Goal: Task Accomplishment & Management: Use online tool/utility

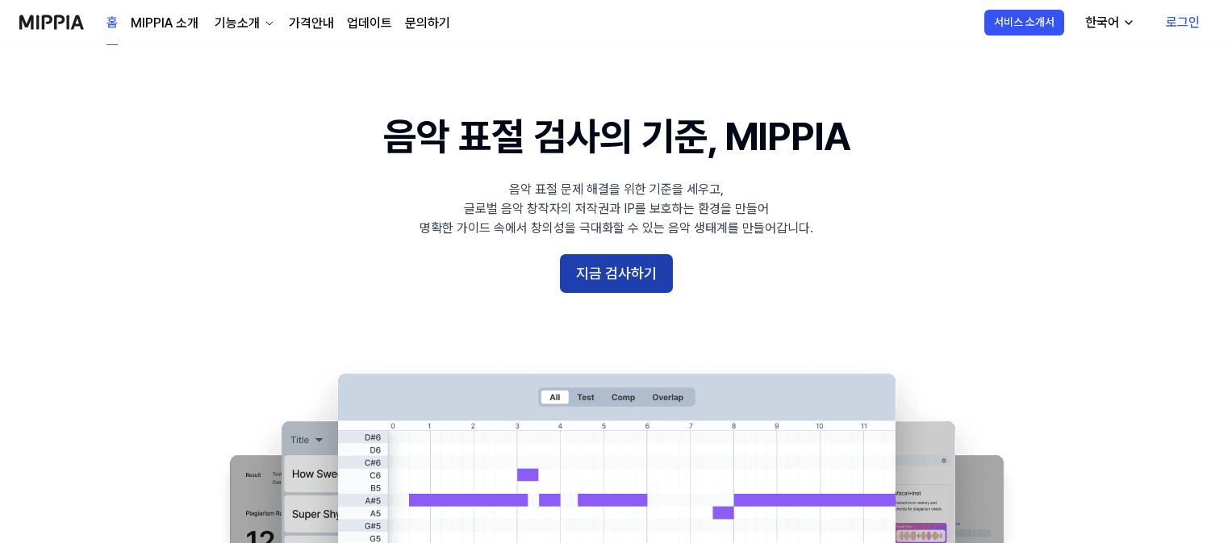
click at [658, 274] on button "지금 검사하기" at bounding box center [616, 273] width 113 height 39
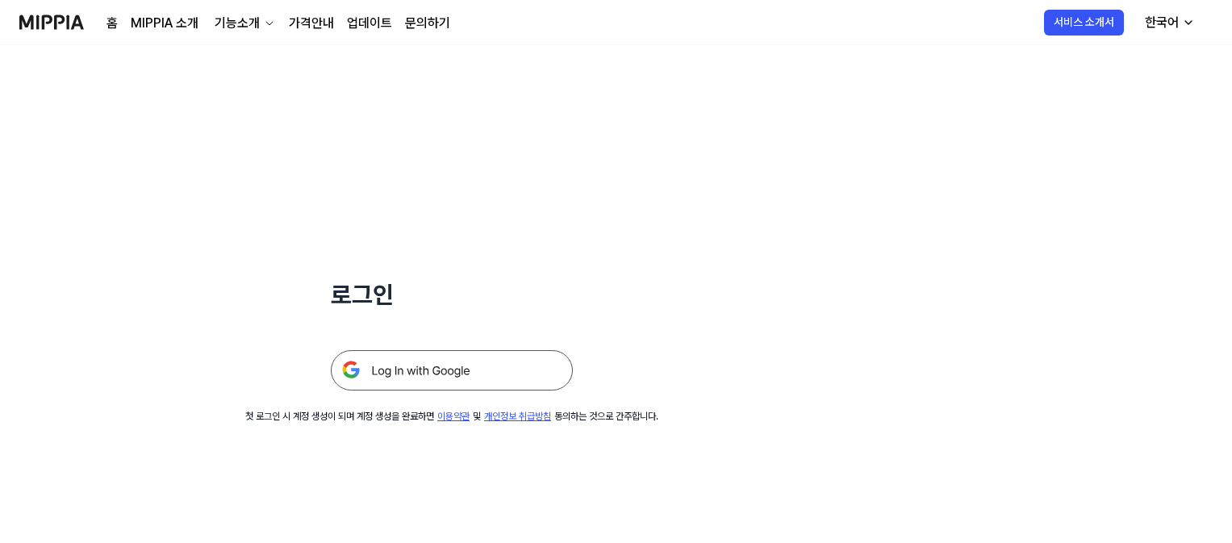
scroll to position [155, 0]
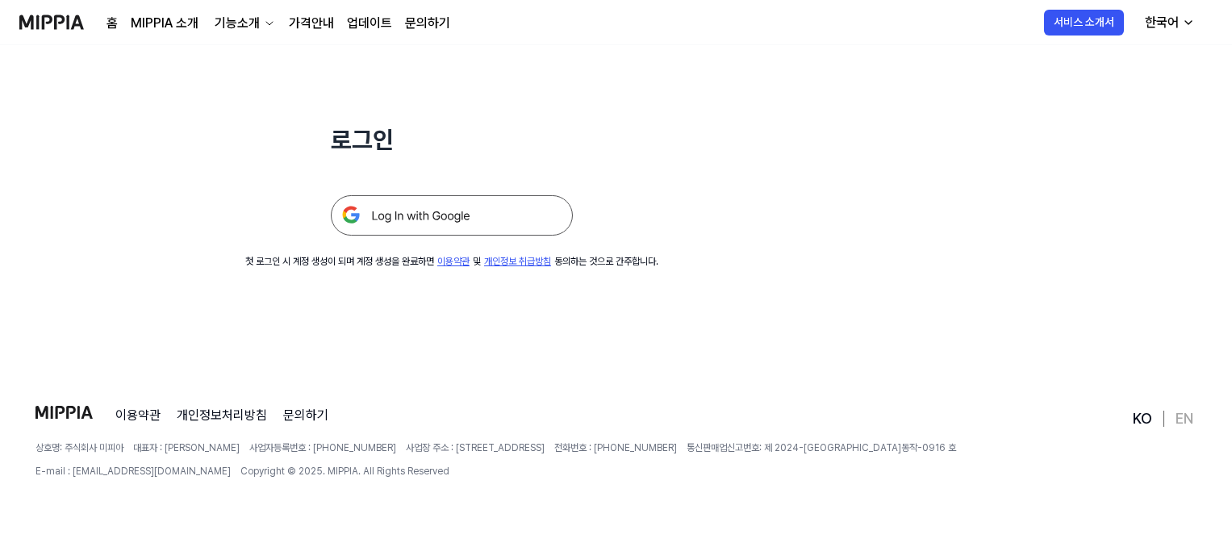
click at [532, 218] on img at bounding box center [452, 215] width 242 height 40
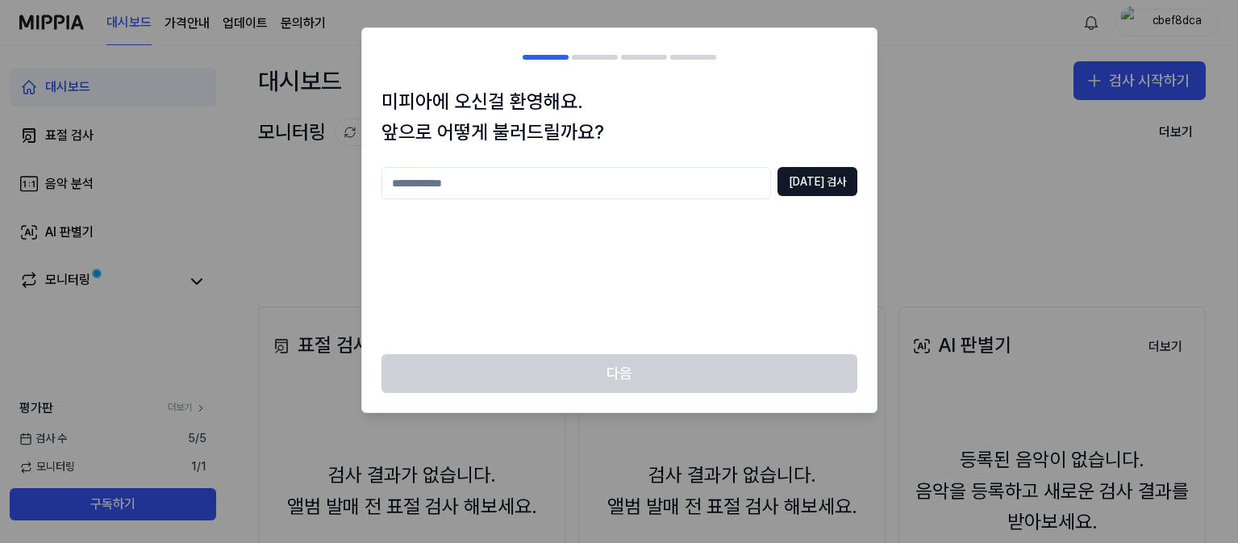
click at [567, 177] on input "text" at bounding box center [576, 183] width 390 height 32
type input "*"
type input "****"
click at [809, 187] on button "[DATE] 검사" at bounding box center [817, 181] width 80 height 29
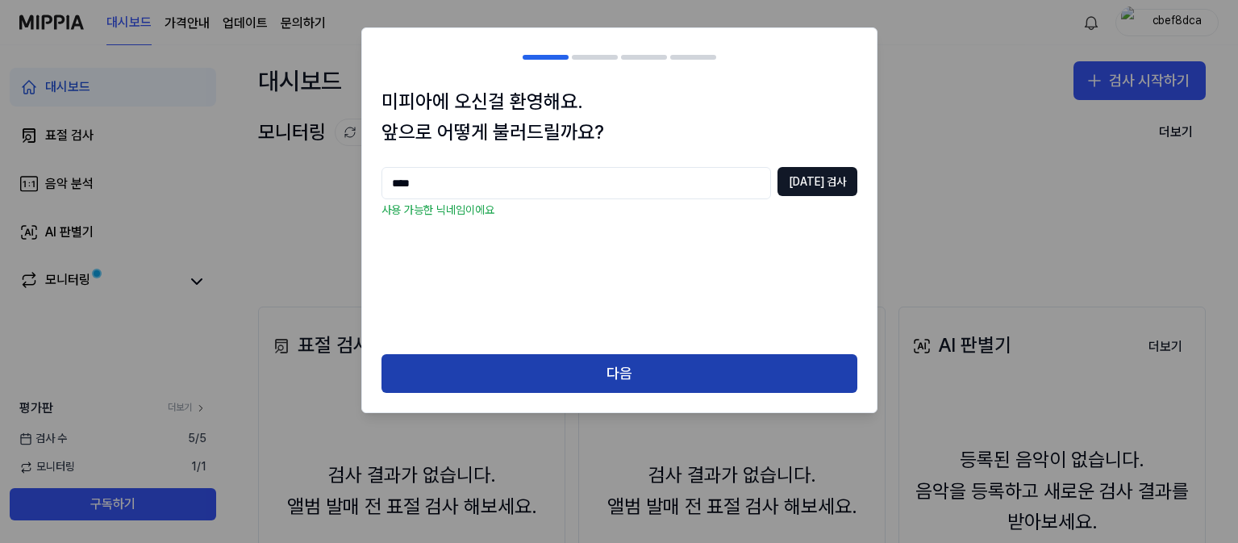
click at [594, 381] on button "다음" at bounding box center [619, 373] width 476 height 39
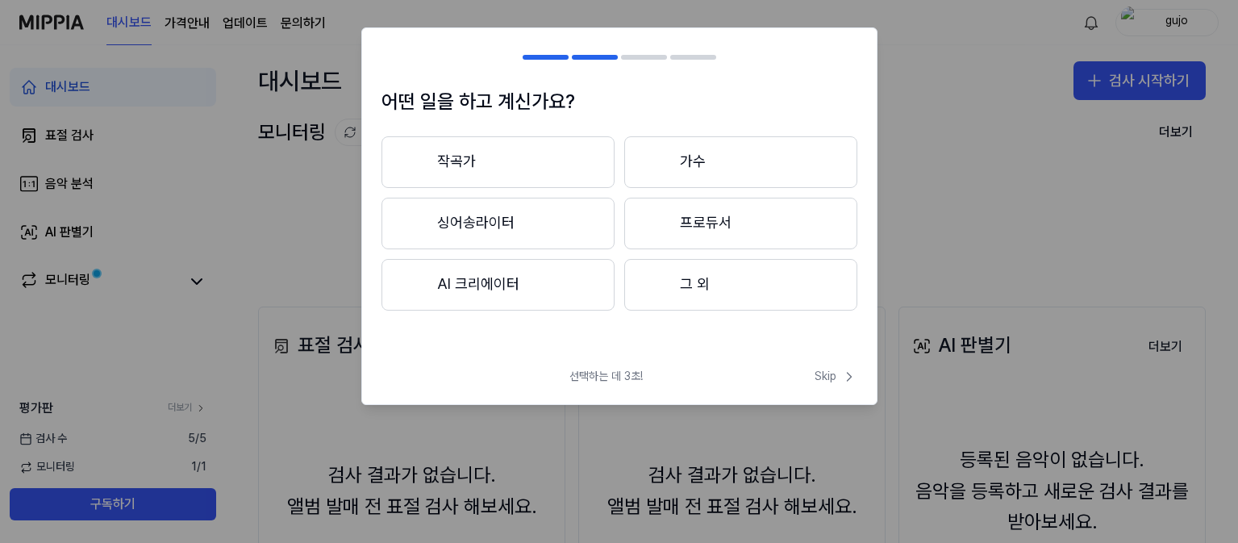
click at [717, 300] on button "그 외" at bounding box center [740, 285] width 233 height 52
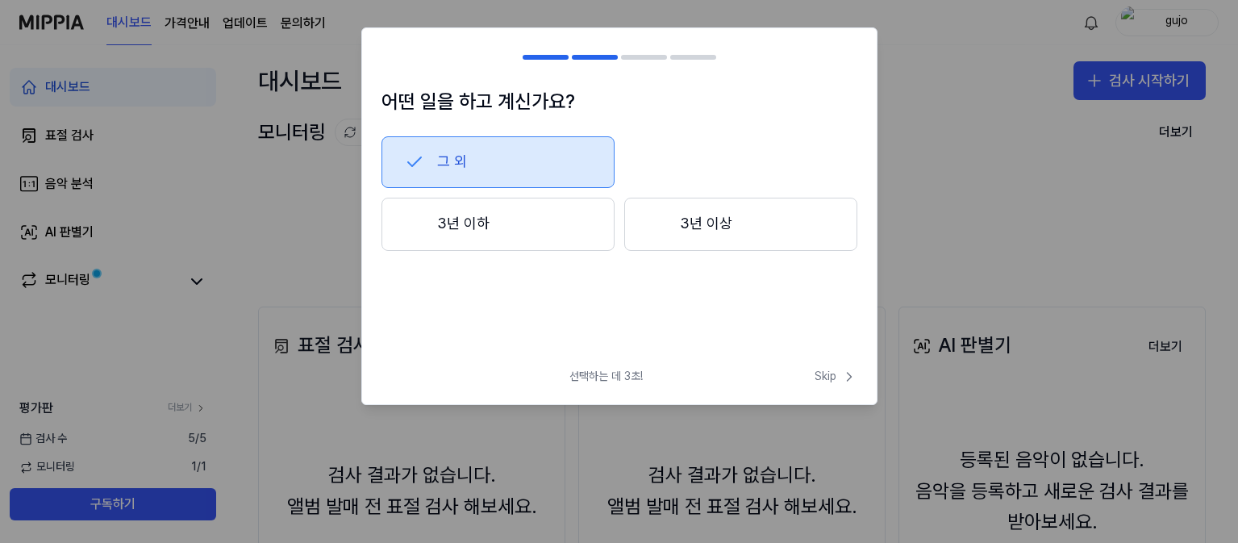
click at [690, 219] on button "3년 이상" at bounding box center [740, 224] width 233 height 53
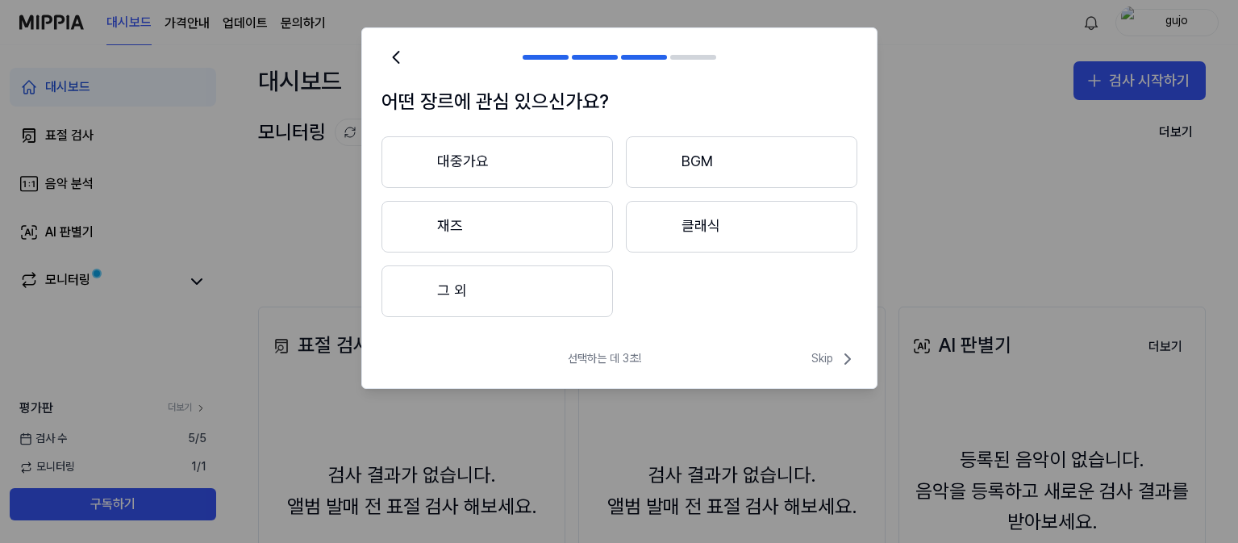
click at [517, 163] on button "대중가요" at bounding box center [496, 162] width 231 height 52
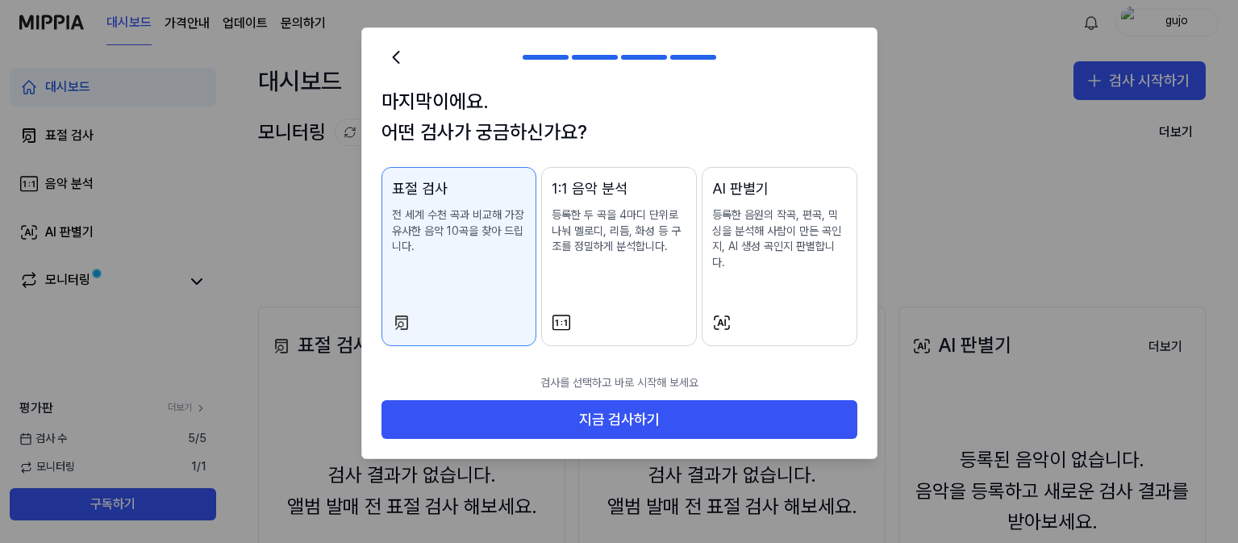
click at [614, 423] on div "검사를 선택하고 바로 시작해 보세요 지금 검사하기" at bounding box center [619, 412] width 515 height 94
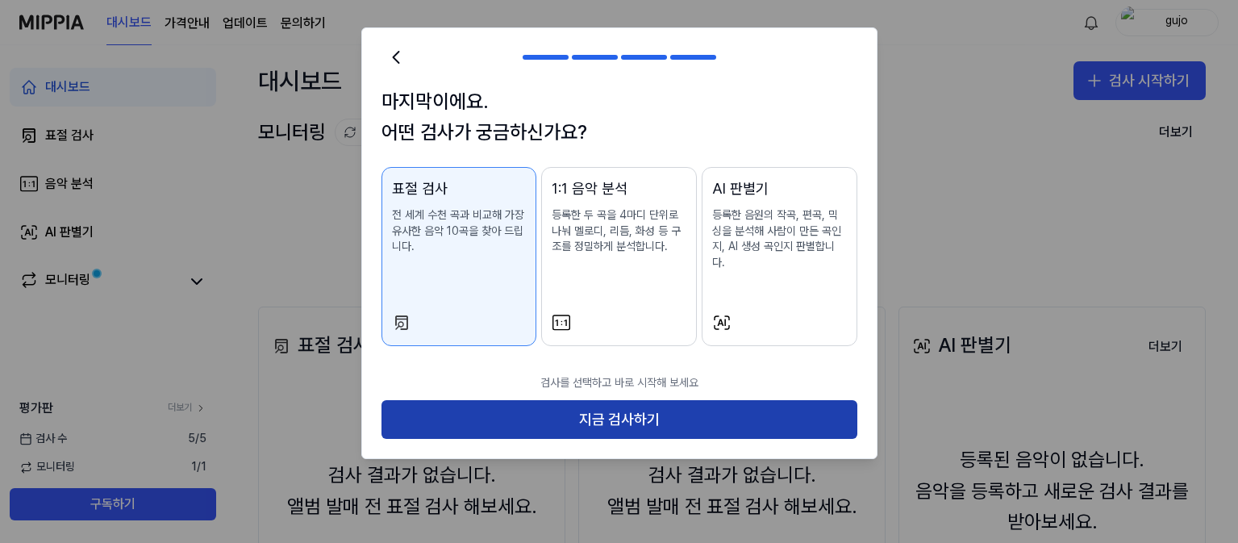
click at [556, 400] on button "지금 검사하기" at bounding box center [619, 419] width 476 height 39
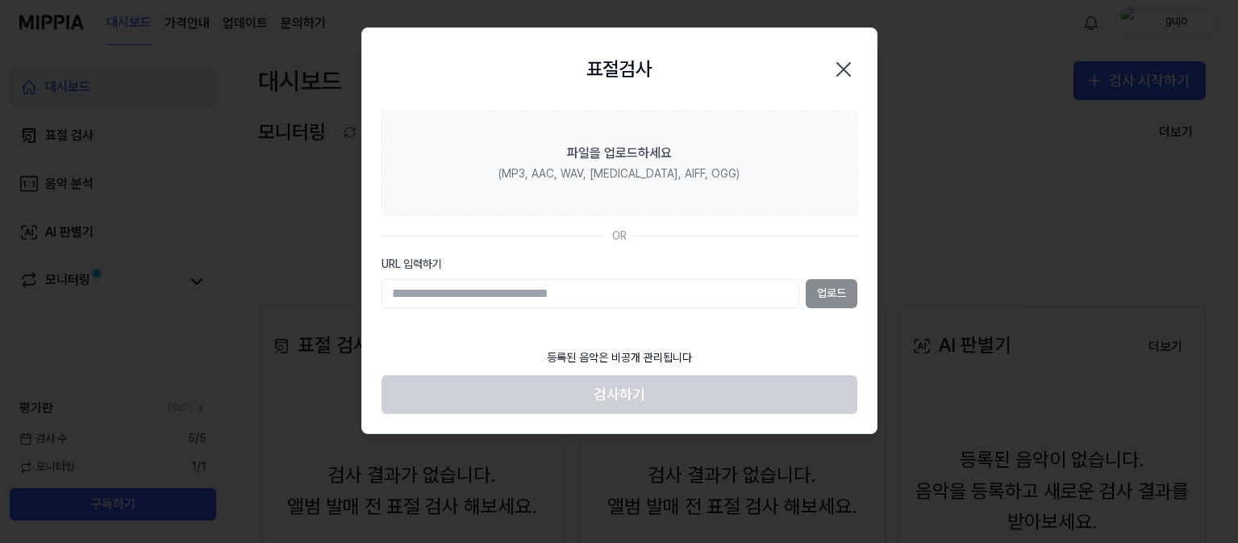
click at [553, 290] on input "URL 입력하기" at bounding box center [590, 293] width 418 height 29
paste input "**********"
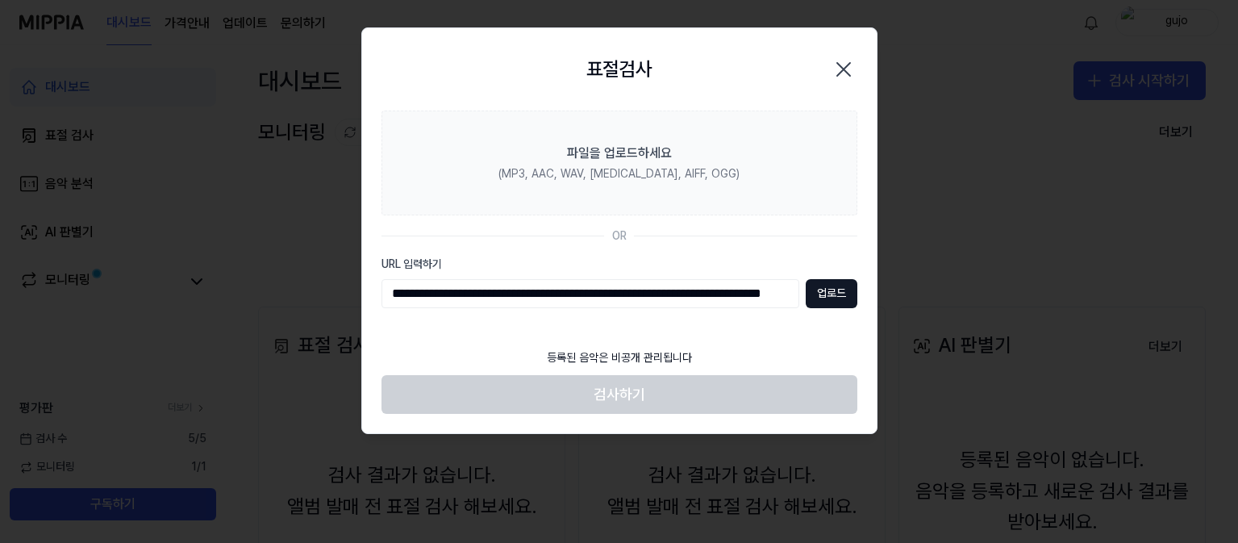
scroll to position [0, 106]
type input "**********"
click at [844, 296] on button "업로드" at bounding box center [832, 293] width 52 height 29
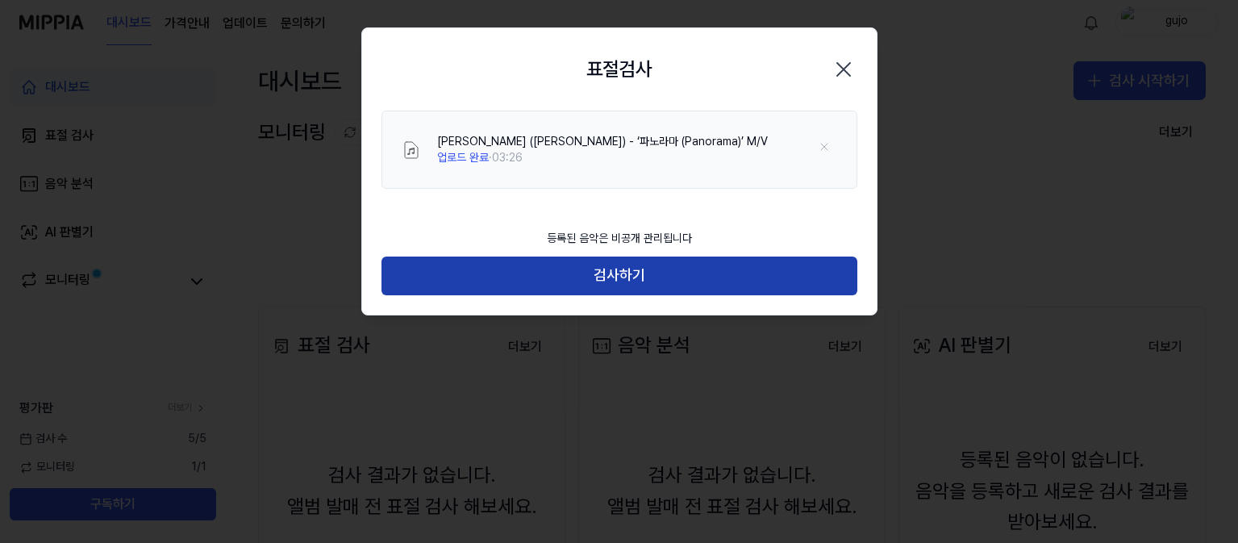
click at [650, 286] on button "검사하기" at bounding box center [619, 275] width 476 height 39
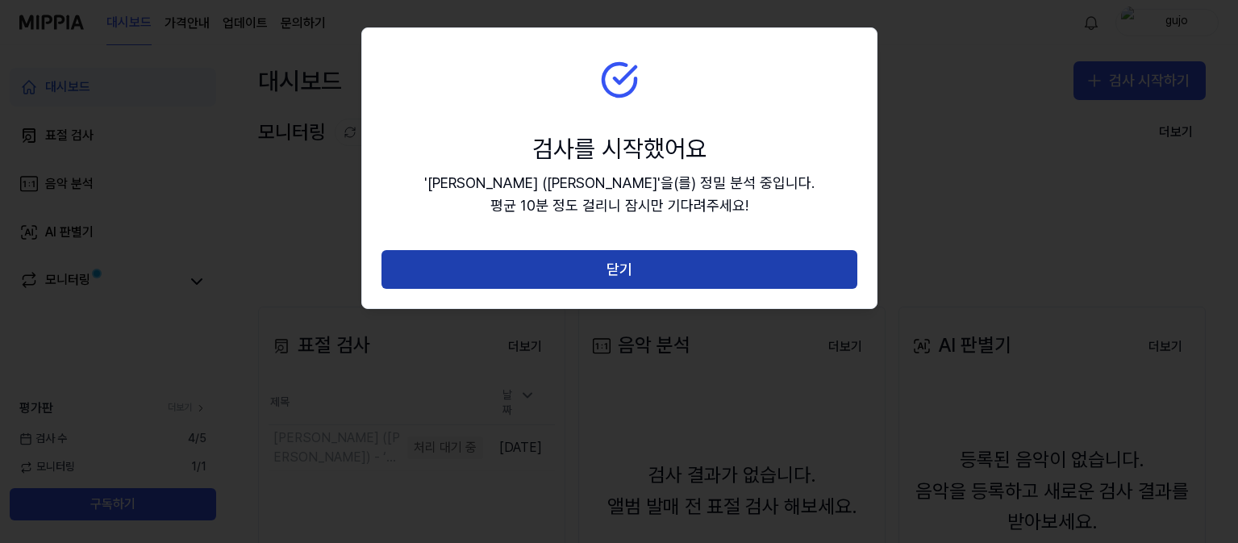
click at [650, 279] on button "닫기" at bounding box center [619, 269] width 476 height 39
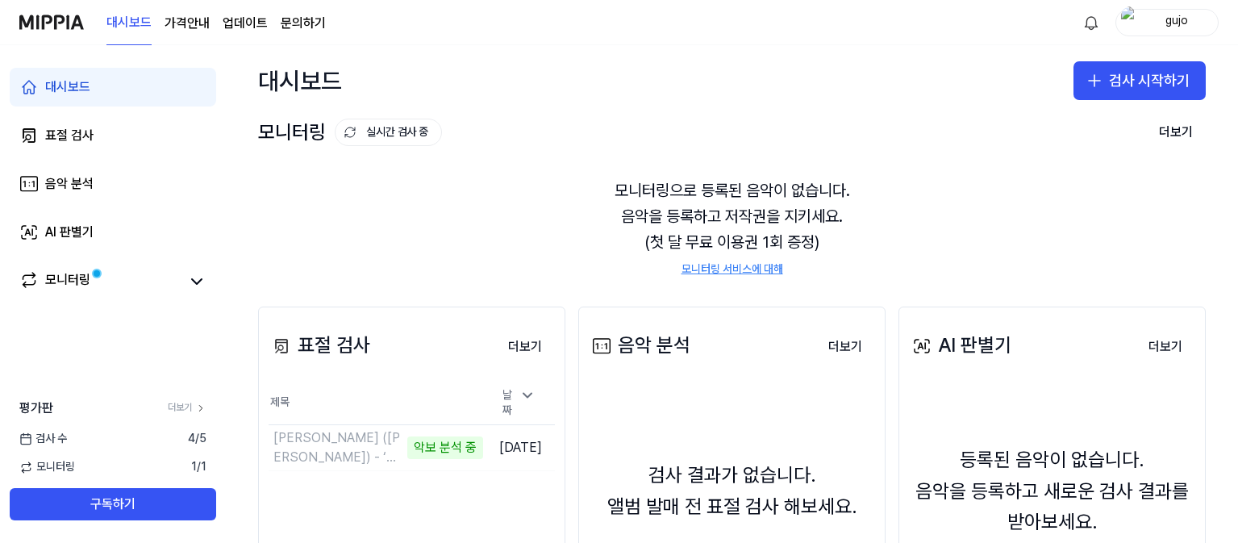
scroll to position [194, 0]
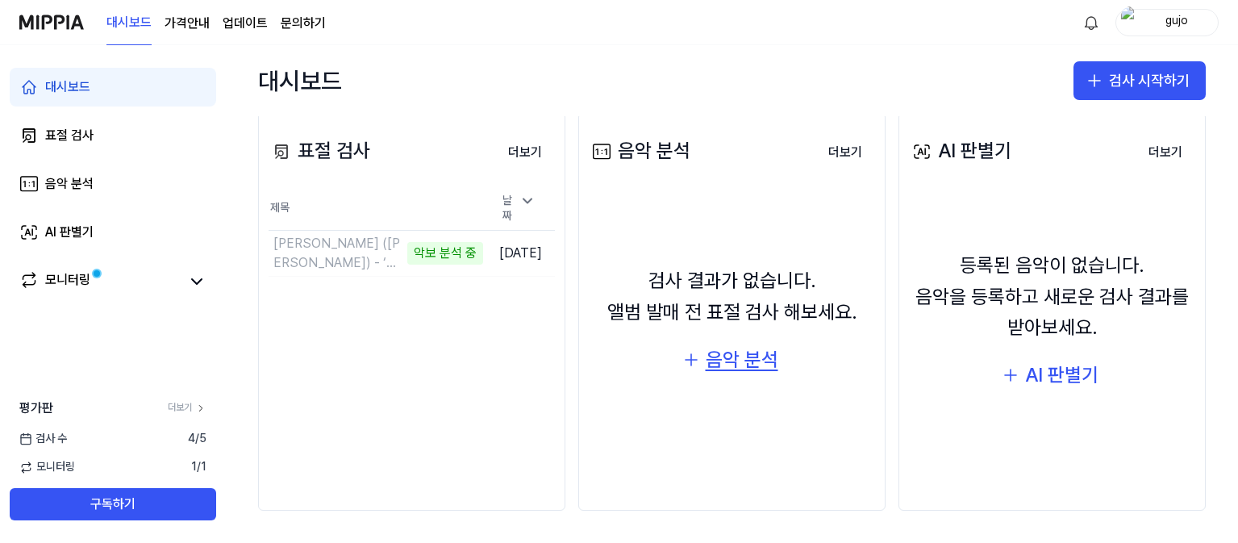
click at [701, 353] on button "음악 분석" at bounding box center [732, 359] width 124 height 39
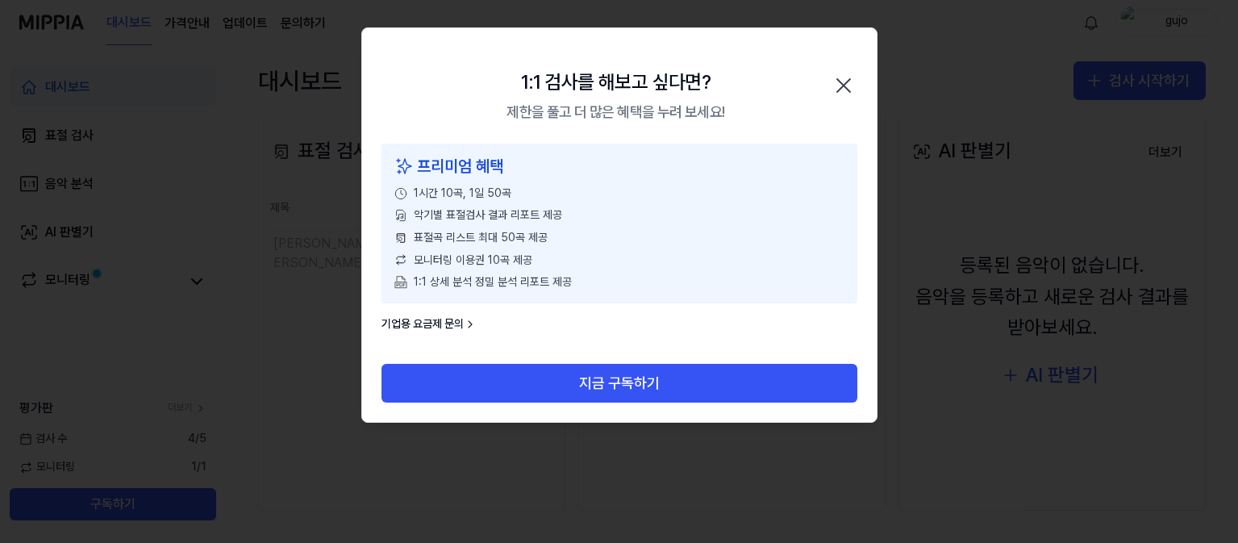
click at [843, 81] on icon "button" at bounding box center [844, 86] width 26 height 26
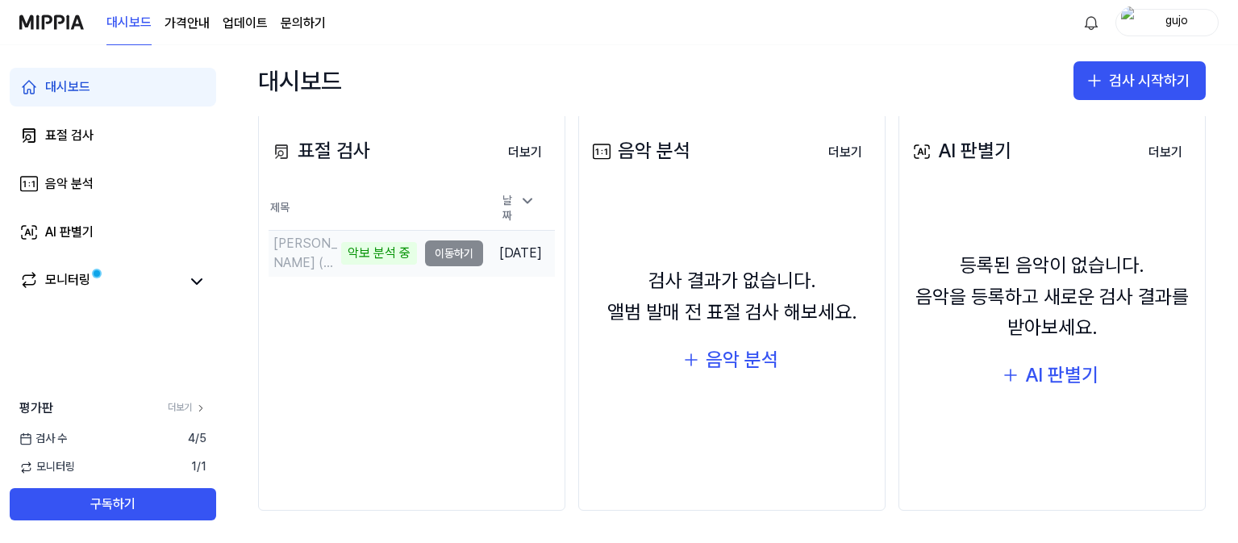
click at [433, 253] on td "[PERSON_NAME] ([PERSON_NAME]) - ‘파노라마 (Panorama)’ M⧸V 악보 분석 중 이동하기" at bounding box center [376, 253] width 215 height 45
